Goal: Task Accomplishment & Management: Use online tool/utility

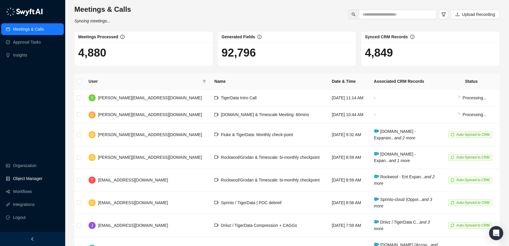
click at [31, 178] on link "Object Manager" at bounding box center [28, 179] width 30 height 12
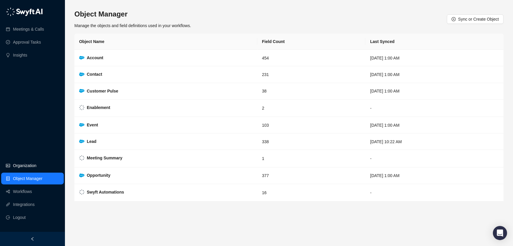
click at [36, 165] on link "Organization" at bounding box center [24, 166] width 23 height 12
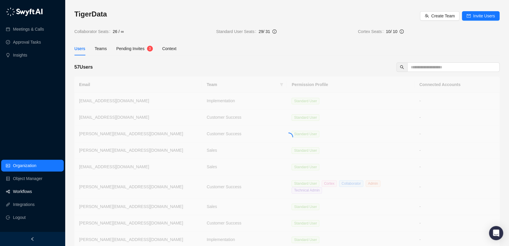
click at [24, 195] on link "Workflows" at bounding box center [22, 192] width 19 height 12
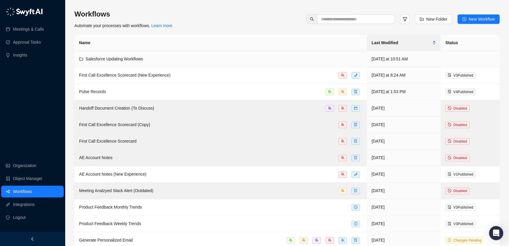
click at [139, 62] on td "Salesforce Updating Workflows" at bounding box center [220, 59] width 293 height 16
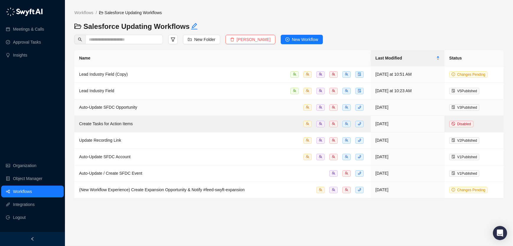
click at [129, 108] on span "Auto-Update SFDC Opportunity" at bounding box center [108, 107] width 58 height 5
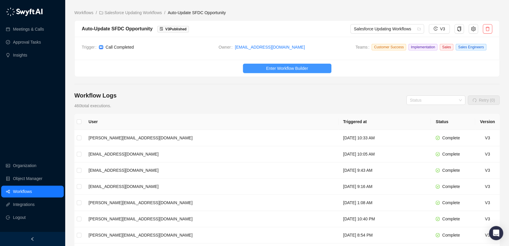
click at [262, 73] on button "Enter Workflow Builder" at bounding box center [287, 68] width 89 height 9
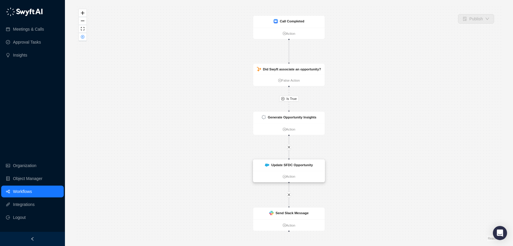
click at [269, 166] on img at bounding box center [267, 165] width 4 height 3
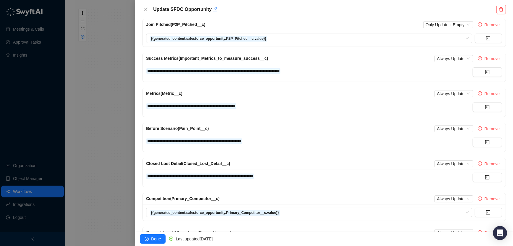
scroll to position [200, 0]
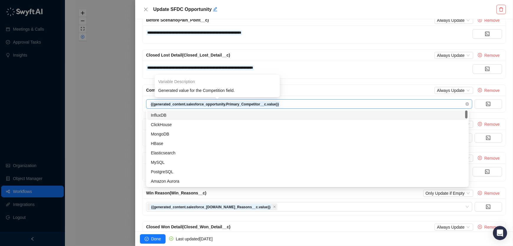
click at [274, 103] on strong "{{generated_content.salesforce_opportunity.Primary_Competitor__c.value}}" at bounding box center [215, 104] width 128 height 4
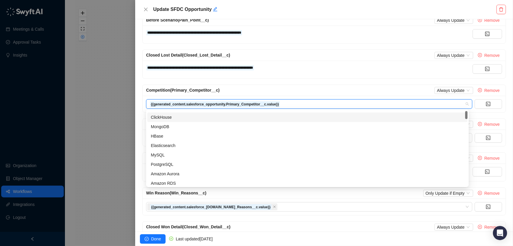
scroll to position [0, 0]
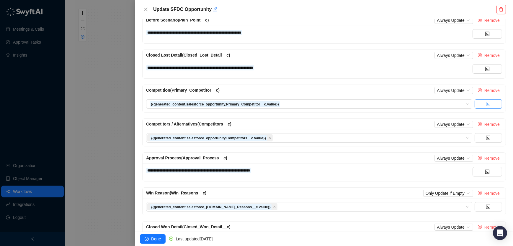
click at [478, 108] on button "button" at bounding box center [488, 103] width 27 height 9
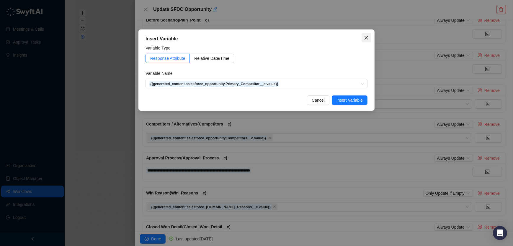
click at [367, 35] on icon "close" at bounding box center [366, 37] width 5 height 5
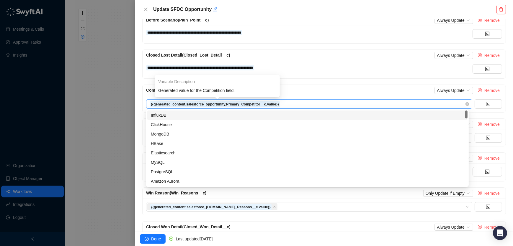
click at [251, 105] on strong "{{generated_content.salesforce_opportunity.Primary_Competitor__c.value}}" at bounding box center [215, 104] width 128 height 4
click at [299, 85] on div "Competition (Primary_Competitor__c) Always Update Remove" at bounding box center [324, 90] width 363 height 11
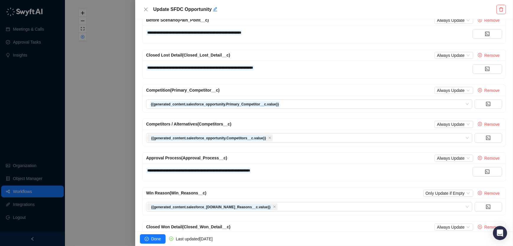
click at [43, 104] on div at bounding box center [256, 123] width 513 height 246
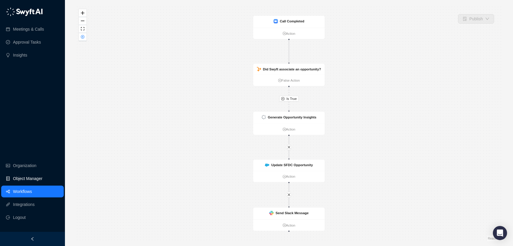
click at [25, 177] on link "Object Manager" at bounding box center [28, 179] width 30 height 12
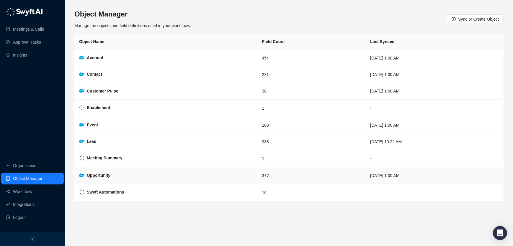
click at [92, 174] on strong "Opportunity" at bounding box center [99, 175] width 24 height 5
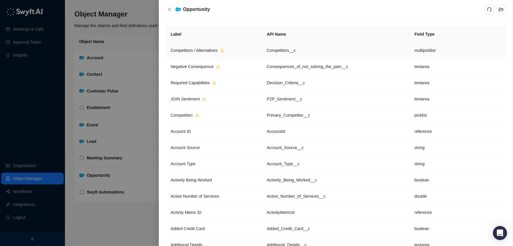
click at [238, 52] on td "Competitors / Alternatives" at bounding box center [214, 51] width 96 height 16
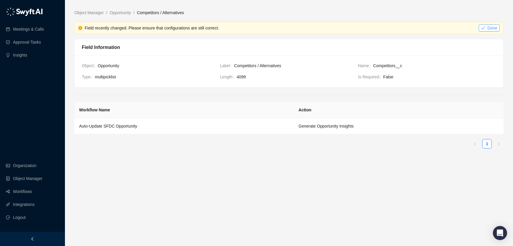
click at [493, 28] on span "Done" at bounding box center [493, 28] width 10 height 6
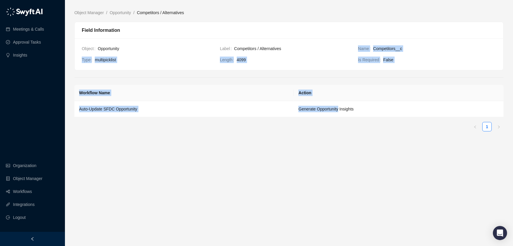
drag, startPoint x: 339, startPoint y: 108, endPoint x: 345, endPoint y: 47, distance: 61.4
click at [345, 47] on main "Object Manager / Opportunity / Competitors / Alternatives Field Information Obj…" at bounding box center [288, 125] width 429 height 232
click at [344, 52] on td "Label Competitors / Alternatives" at bounding box center [289, 50] width 138 height 11
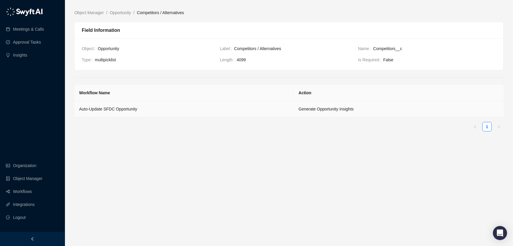
click at [317, 113] on td "Generate Opportunity Insights" at bounding box center [399, 109] width 210 height 16
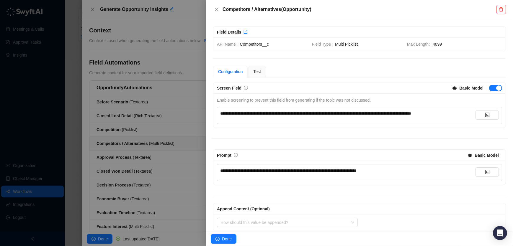
scroll to position [49, 0]
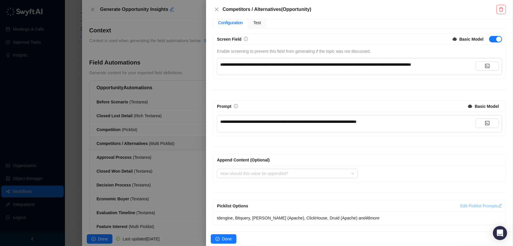
click at [463, 205] on link "Edit Picklist Prompts" at bounding box center [481, 206] width 42 height 5
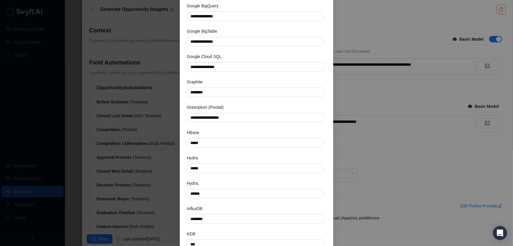
scroll to position [752, 0]
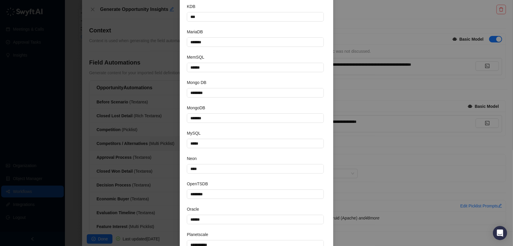
click at [368, 131] on div "**********" at bounding box center [256, 123] width 513 height 246
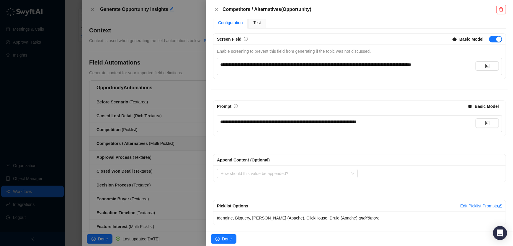
type textarea "******"
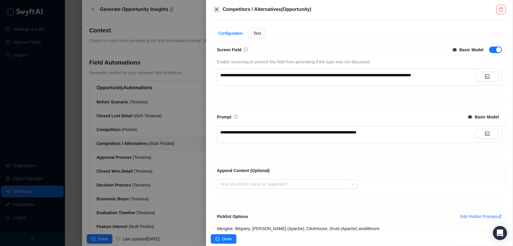
click at [218, 8] on icon "close" at bounding box center [216, 9] width 5 height 5
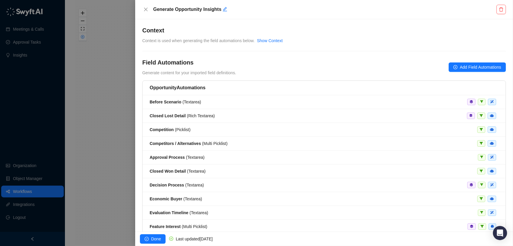
click at [37, 155] on div at bounding box center [256, 123] width 513 height 246
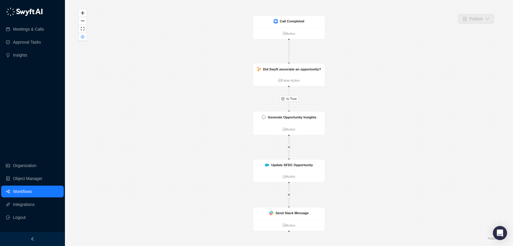
click at [32, 192] on link "Workflows" at bounding box center [22, 192] width 19 height 12
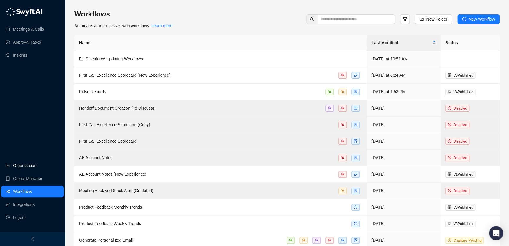
click at [30, 163] on link "Organization" at bounding box center [24, 166] width 23 height 12
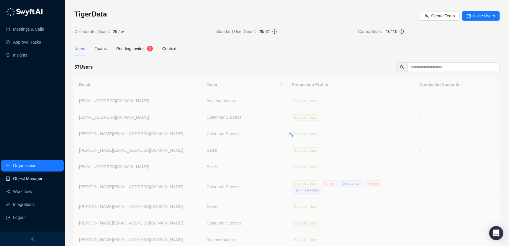
click at [30, 180] on link "Object Manager" at bounding box center [28, 179] width 30 height 12
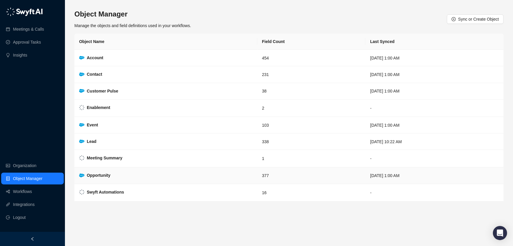
click at [126, 174] on td "Opportunity" at bounding box center [165, 176] width 183 height 17
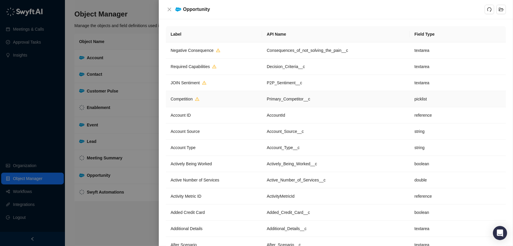
click at [196, 95] on td "Competition" at bounding box center [214, 99] width 96 height 16
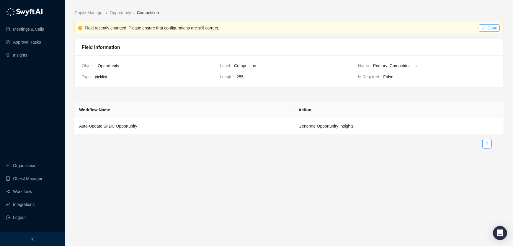
click at [486, 28] on button "Done" at bounding box center [489, 27] width 21 height 7
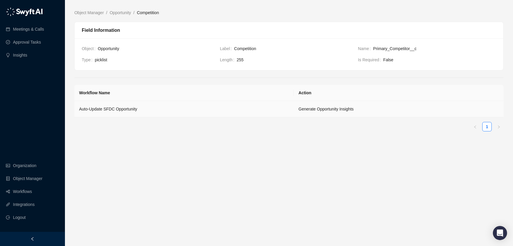
click at [104, 105] on td "Auto-Update SFDC Opportunity" at bounding box center [183, 109] width 219 height 16
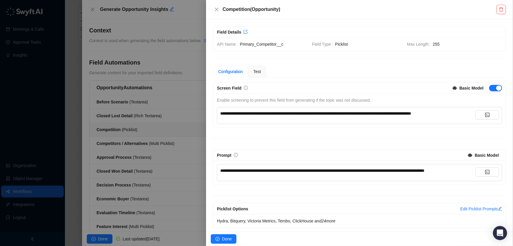
scroll to position [9, 0]
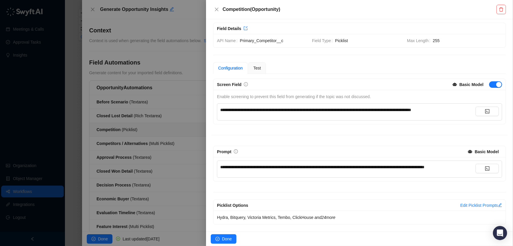
click at [483, 209] on div "Picklist Options Edit Picklist Prompts" at bounding box center [359, 205] width 292 height 11
click at [484, 206] on link "Edit Picklist Prompts" at bounding box center [481, 205] width 42 height 5
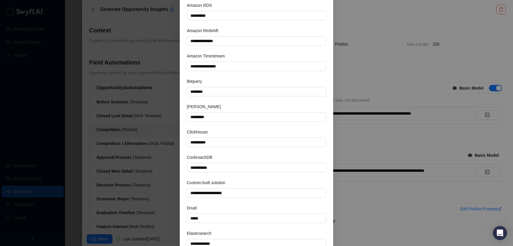
scroll to position [0, 0]
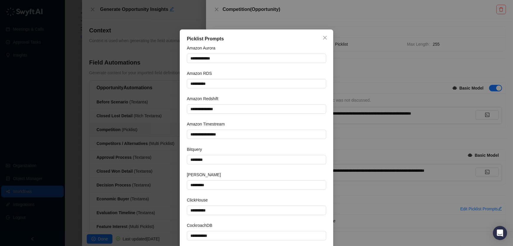
click at [345, 114] on div "**********" at bounding box center [256, 123] width 513 height 246
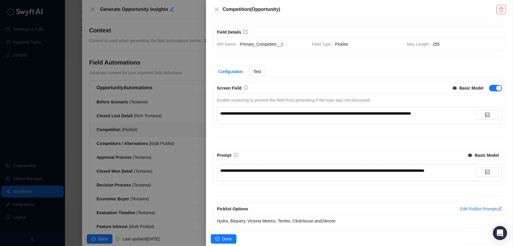
type textarea "**********"
click at [263, 72] on div "Test" at bounding box center [257, 72] width 18 height 12
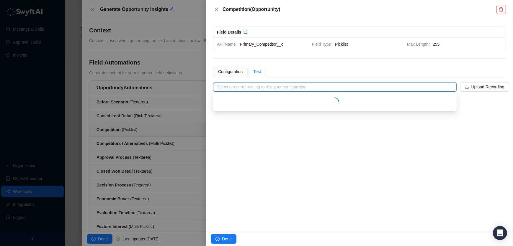
click at [260, 87] on input "search" at bounding box center [333, 87] width 233 height 9
paste input "**********"
type input "**********"
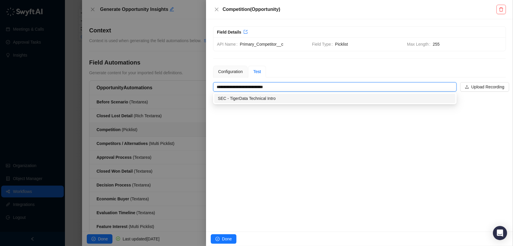
click at [246, 98] on div "SEC - TigerData Technical Intro" at bounding box center [335, 98] width 234 height 6
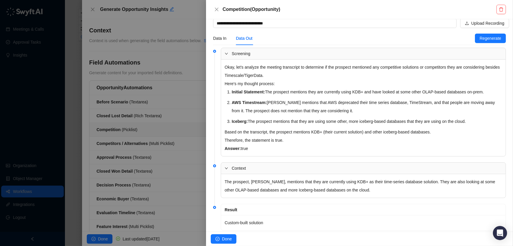
scroll to position [63, 0]
click at [224, 37] on div "Data In" at bounding box center [219, 38] width 13 height 6
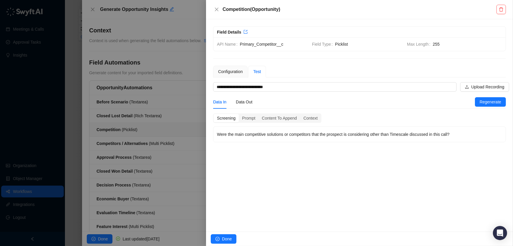
scroll to position [0, 0]
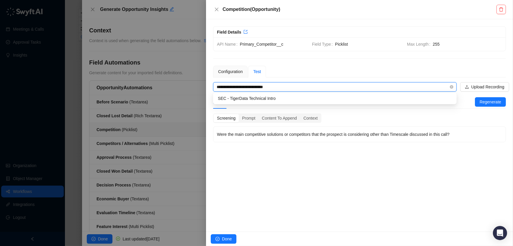
click at [297, 84] on input "**********" at bounding box center [333, 87] width 233 height 9
paste input "search"
type input "**********"
click at [281, 101] on div "Lilli & TigerData - Intro" at bounding box center [335, 98] width 234 height 6
